Goal: Task Accomplishment & Management: Use online tool/utility

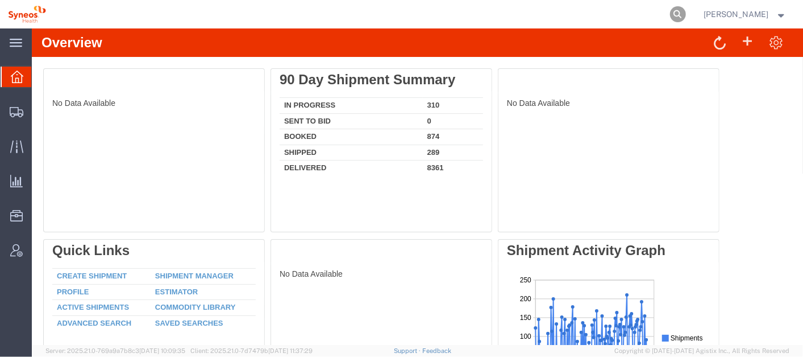
click at [686, 14] on icon at bounding box center [678, 14] width 16 height 16
paste input "57096513"
type input "57096513"
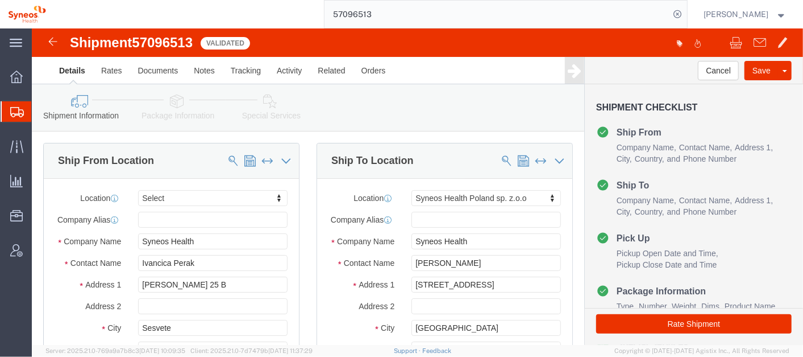
select select
select select "48890"
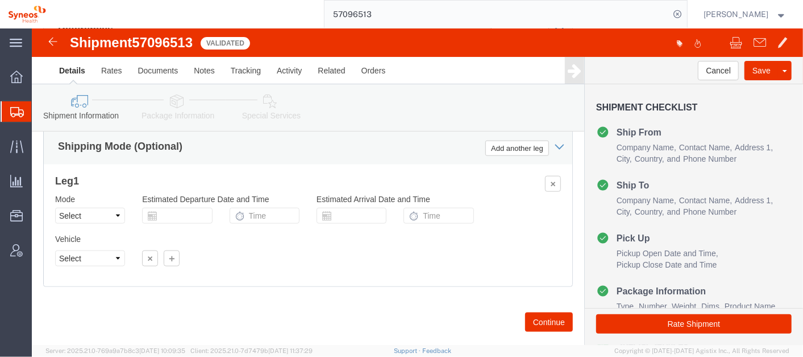
scroll to position [781, 0]
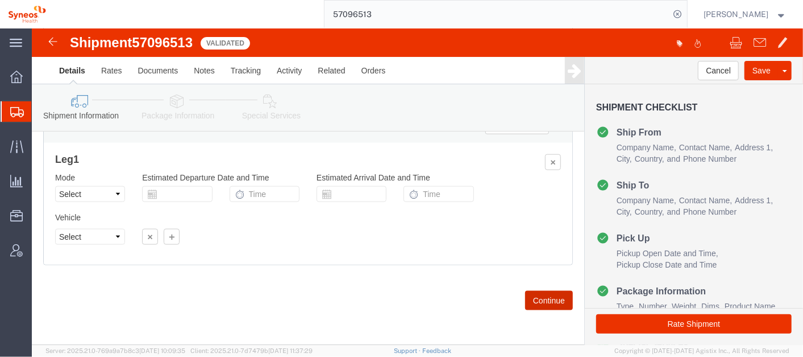
click button "Continue"
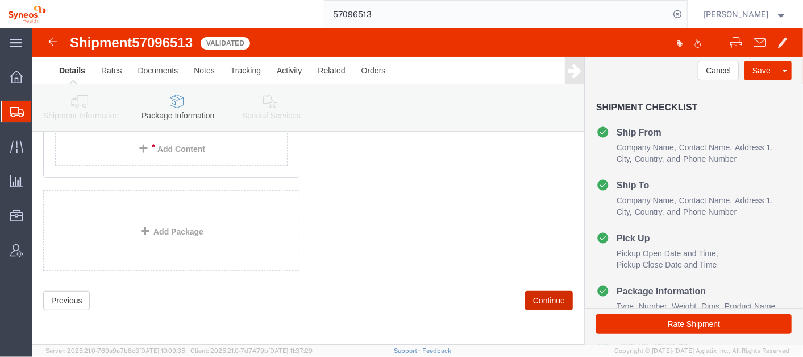
scroll to position [125, 0]
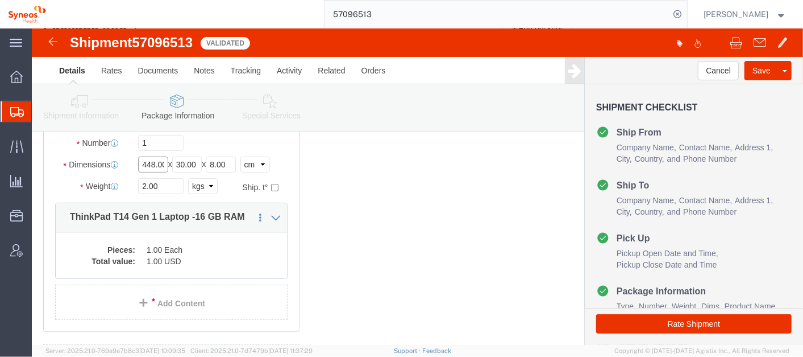
click input "448.00"
type input "44.8"
click div "1 x Your Packaging Package Type Select Bale(s) Basket(s) Bolt(s) Bottle(s) Buck…"
click button "Rate Shipment"
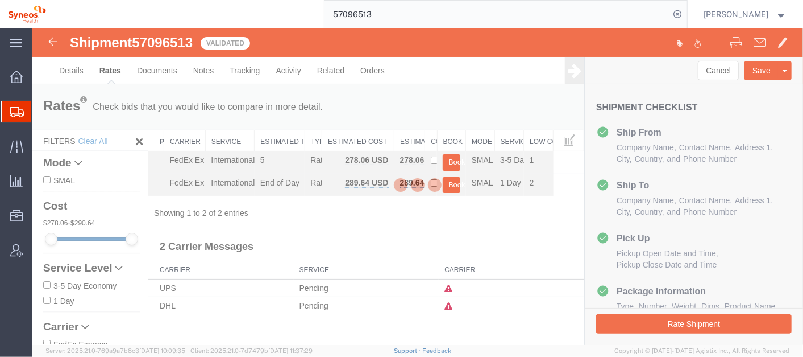
scroll to position [0, 0]
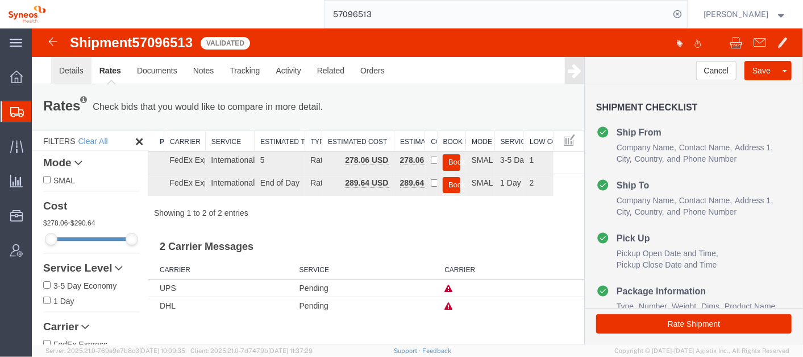
click at [71, 68] on link "Details" at bounding box center [71, 69] width 40 height 27
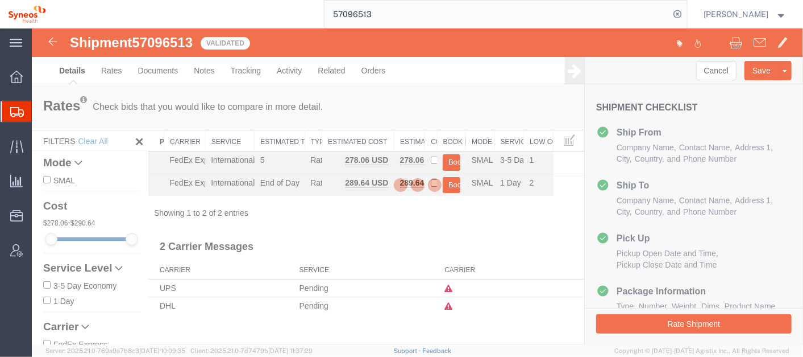
select select "48890"
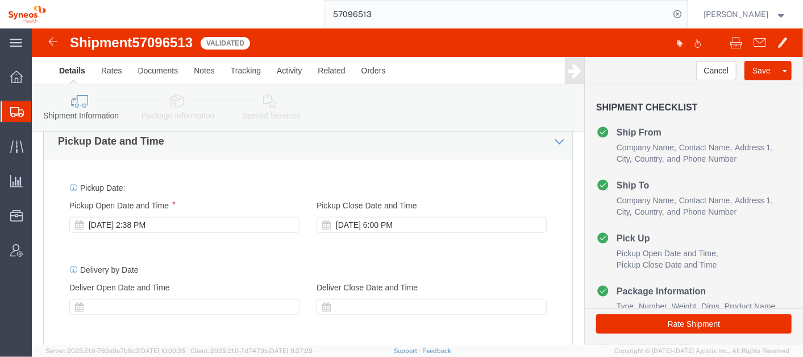
scroll to position [405, 0]
click div "Oct 14 2025 2:38 PM"
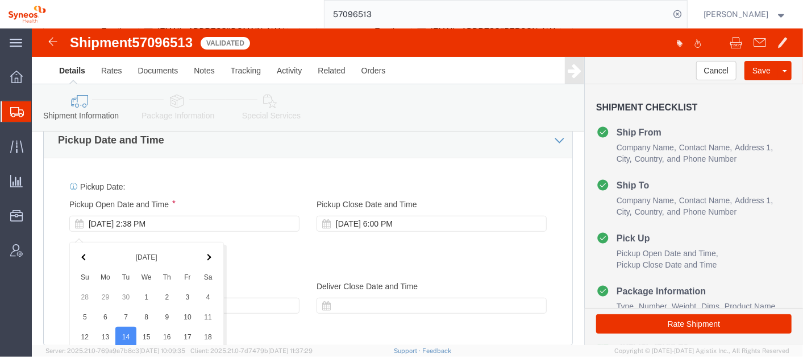
scroll to position [654, 0]
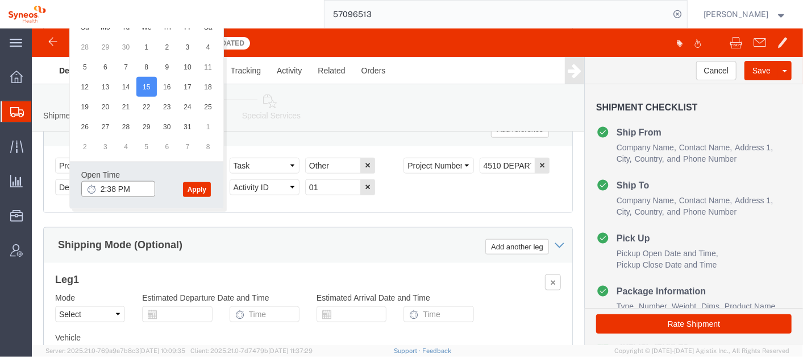
click input "2:38 PM"
type input "10:00 AM"
click icon
click button "Apply"
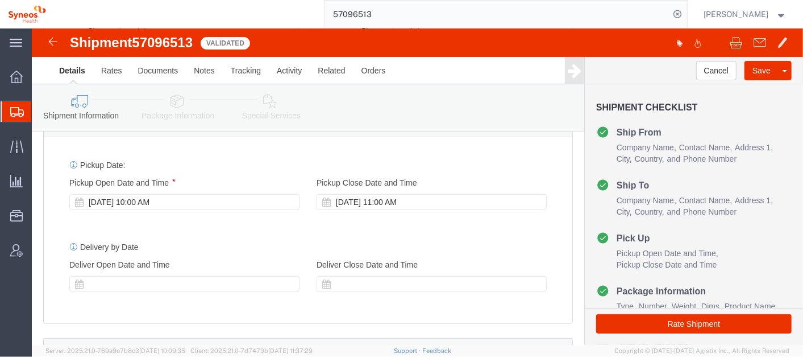
scroll to position [425, 0]
click div "Oct 15 2025 11:00 AM"
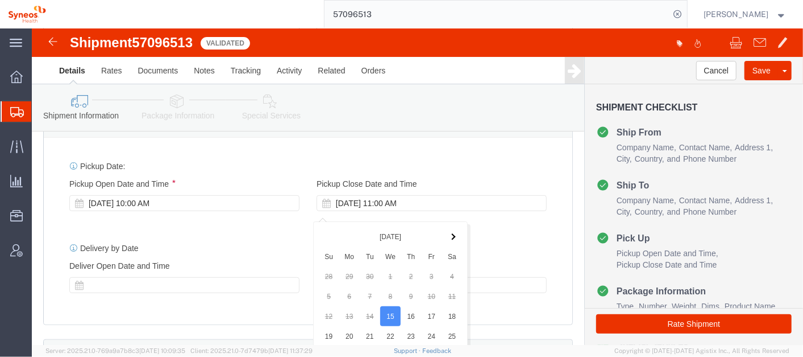
scroll to position [654, 0]
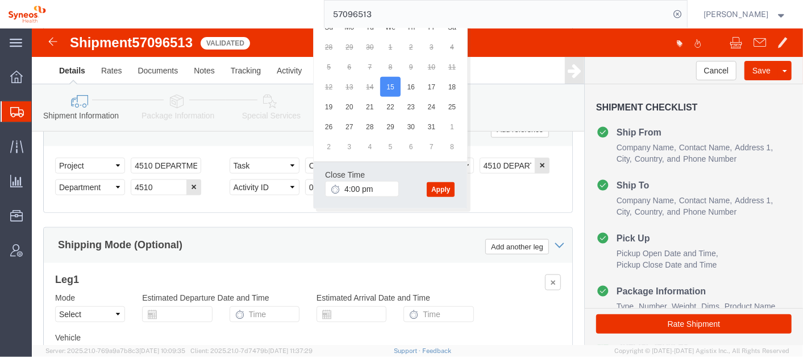
type input "4:00 PM"
click icon
click button "Apply"
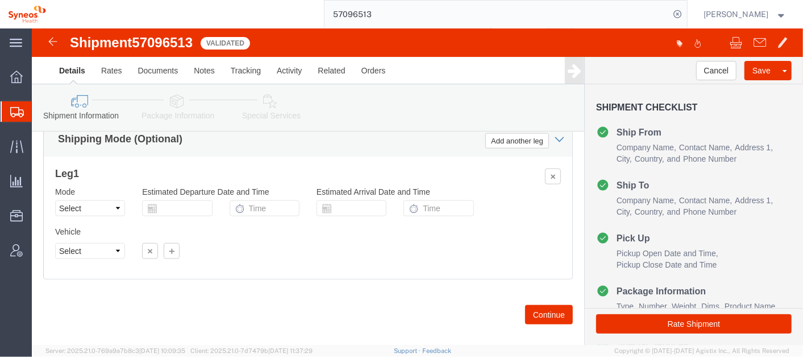
scroll to position [760, 0]
click button "Continue"
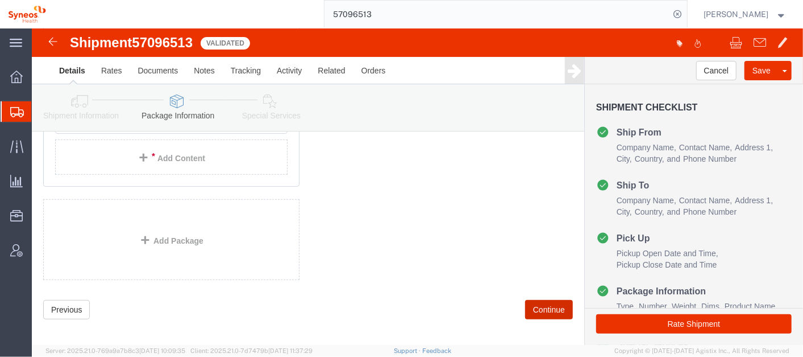
scroll to position [279, 0]
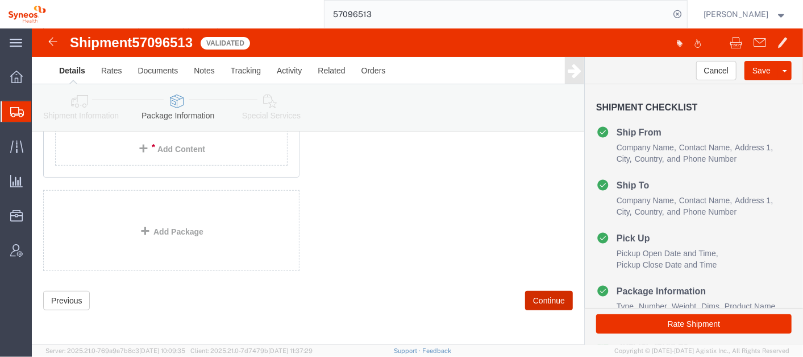
click button "Continue"
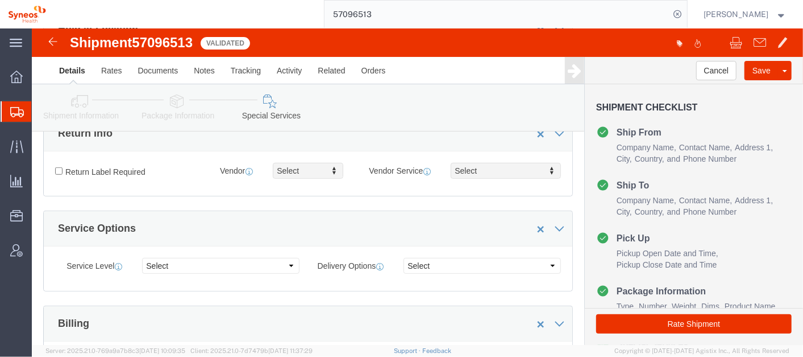
scroll to position [0, 0]
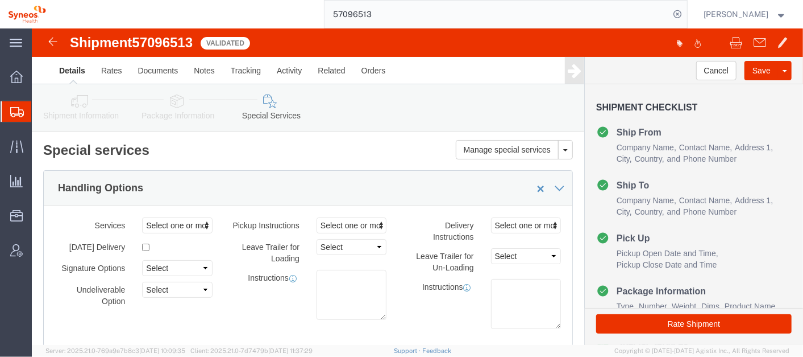
drag, startPoint x: 768, startPoint y: 277, endPoint x: 797, endPoint y: 18, distance: 260.9
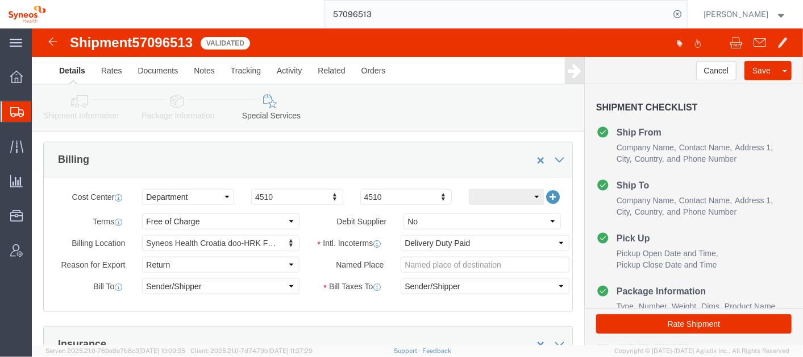
scroll to position [518, 0]
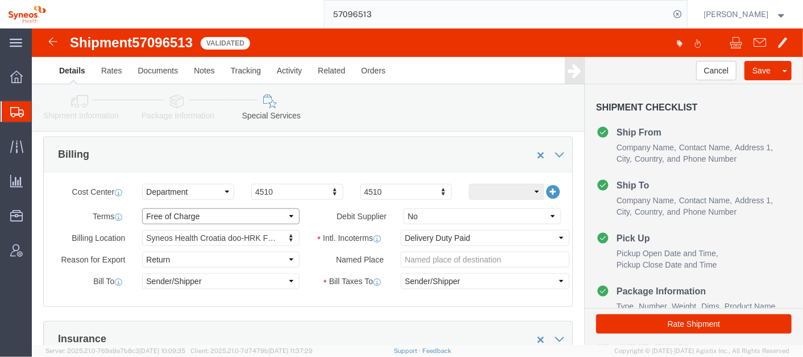
click select "Select Free of Charge Free of Cost NET 30 NET 45 NET 60 See Comment"
click div "Billing"
click button "Rate Shipment"
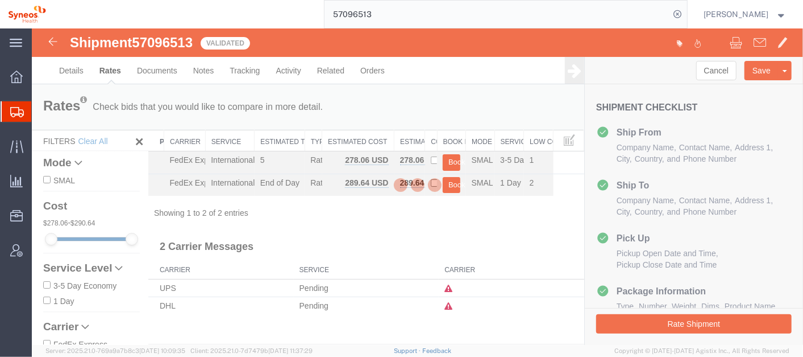
scroll to position [0, 0]
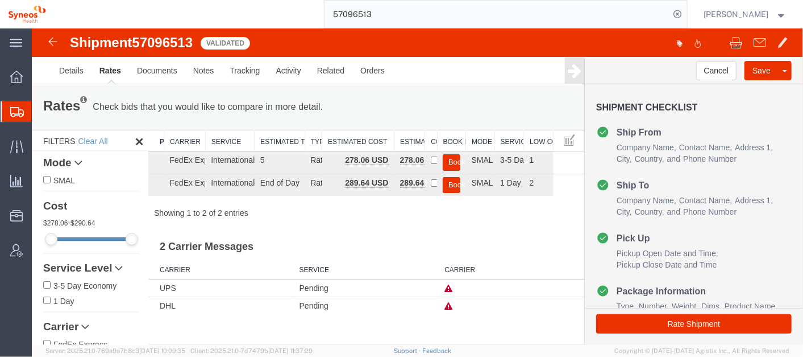
click at [402, 231] on h3 "2 Carrier Messages" at bounding box center [366, 242] width 436 height 26
click at [71, 65] on link "Details" at bounding box center [71, 69] width 40 height 27
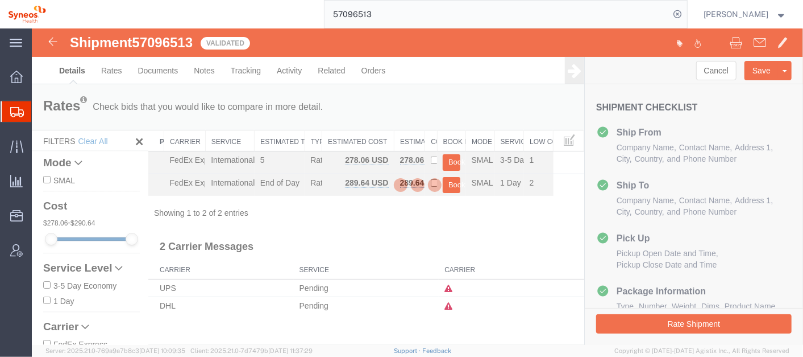
select select "48890"
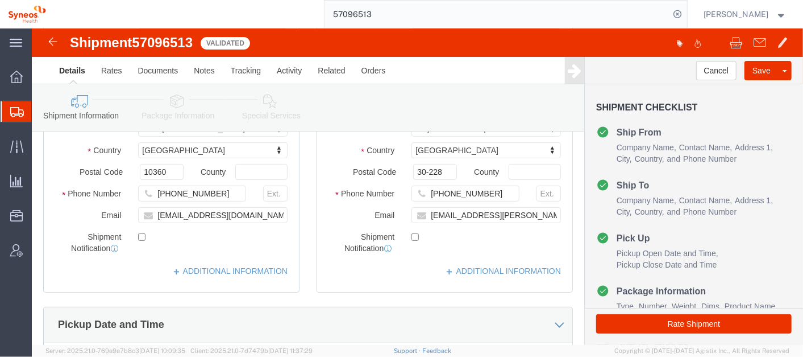
scroll to position [222, 0]
click div "Shipment Information Package Information Special Services"
